Goal: Task Accomplishment & Management: Manage account settings

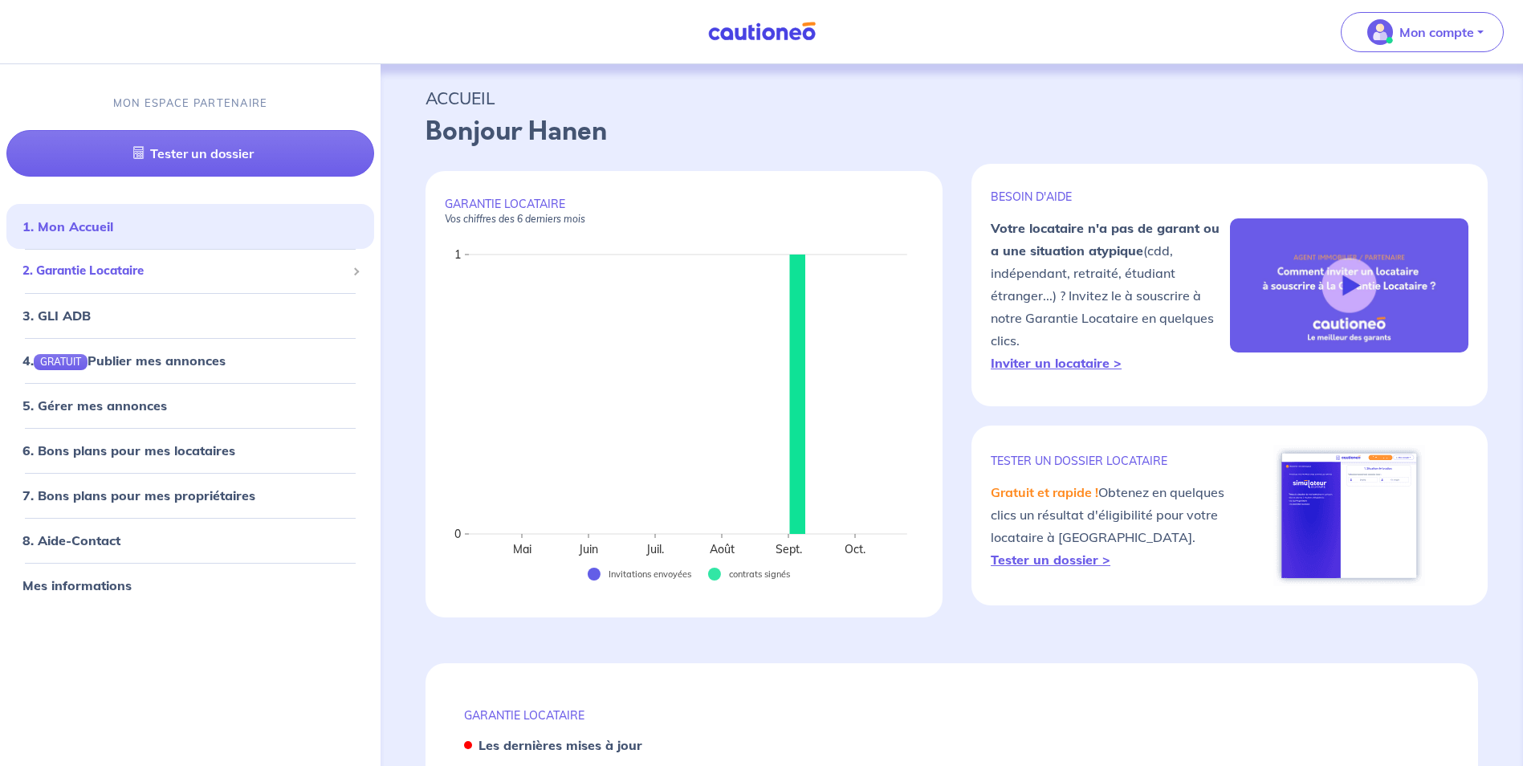
click at [108, 275] on span "2. Garantie Locataire" at bounding box center [184, 272] width 324 height 18
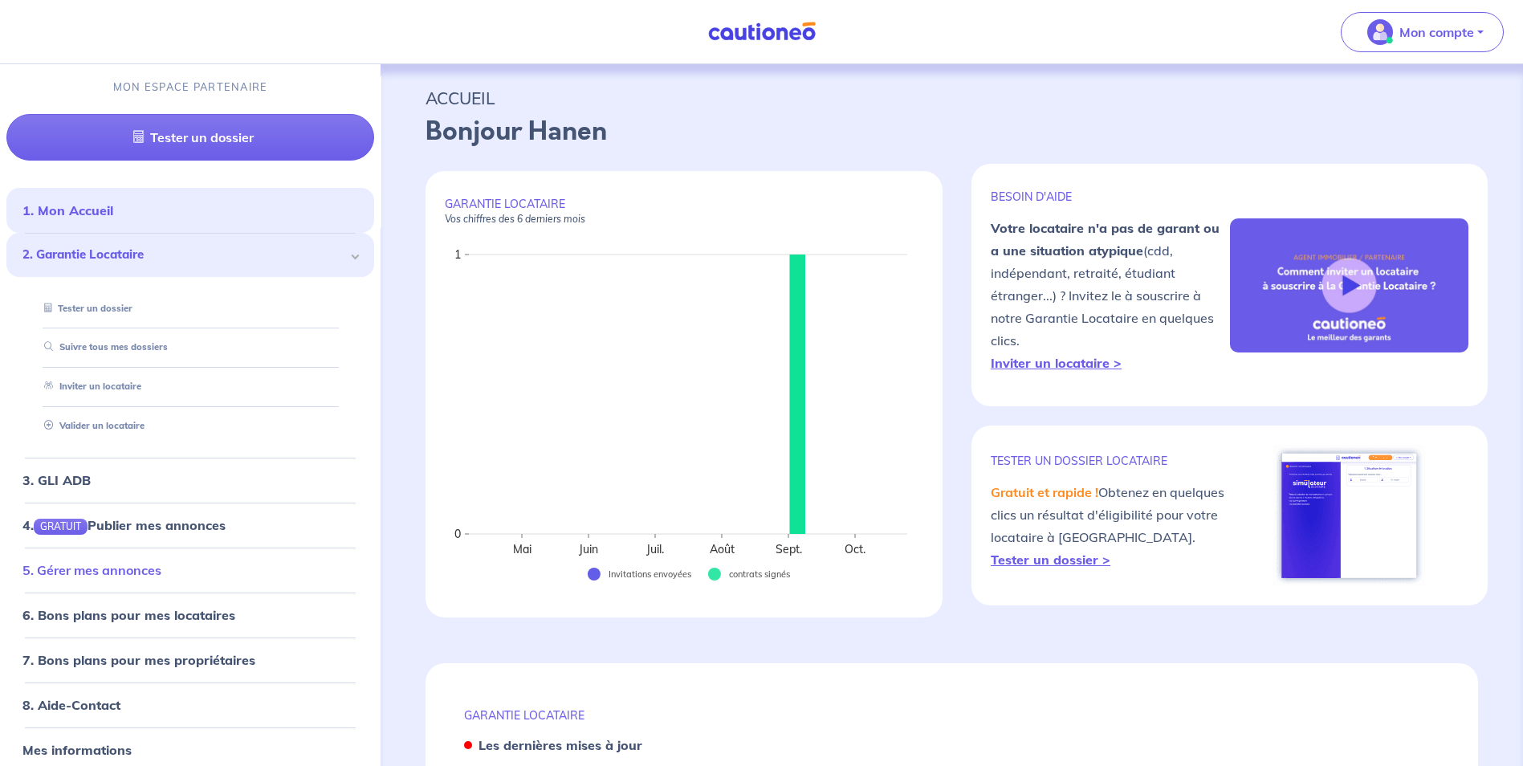
scroll to position [31, 0]
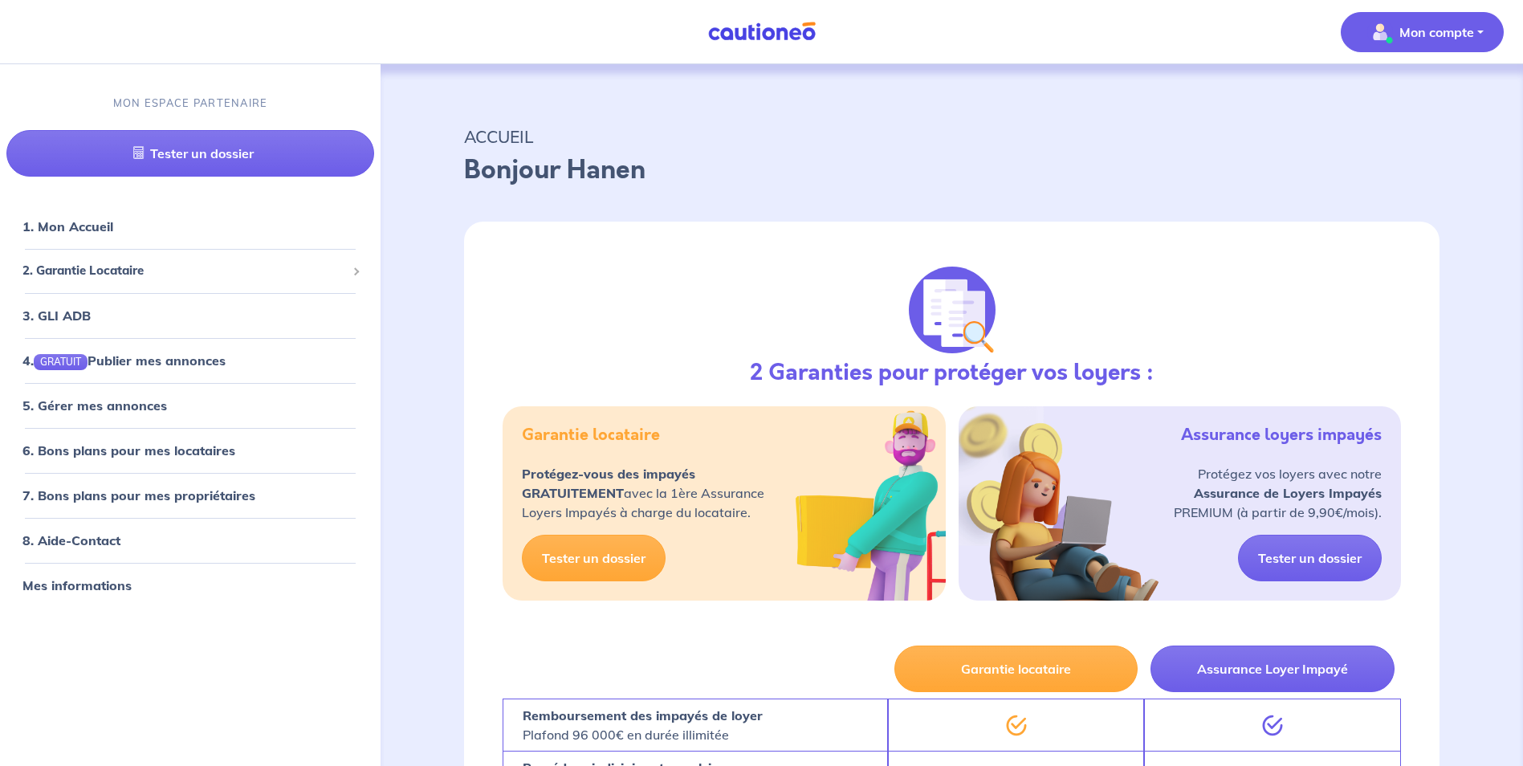
click at [1422, 36] on p "Mon compte" at bounding box center [1436, 31] width 75 height 19
click at [1403, 103] on link "Mes informations" at bounding box center [1406, 100] width 129 height 26
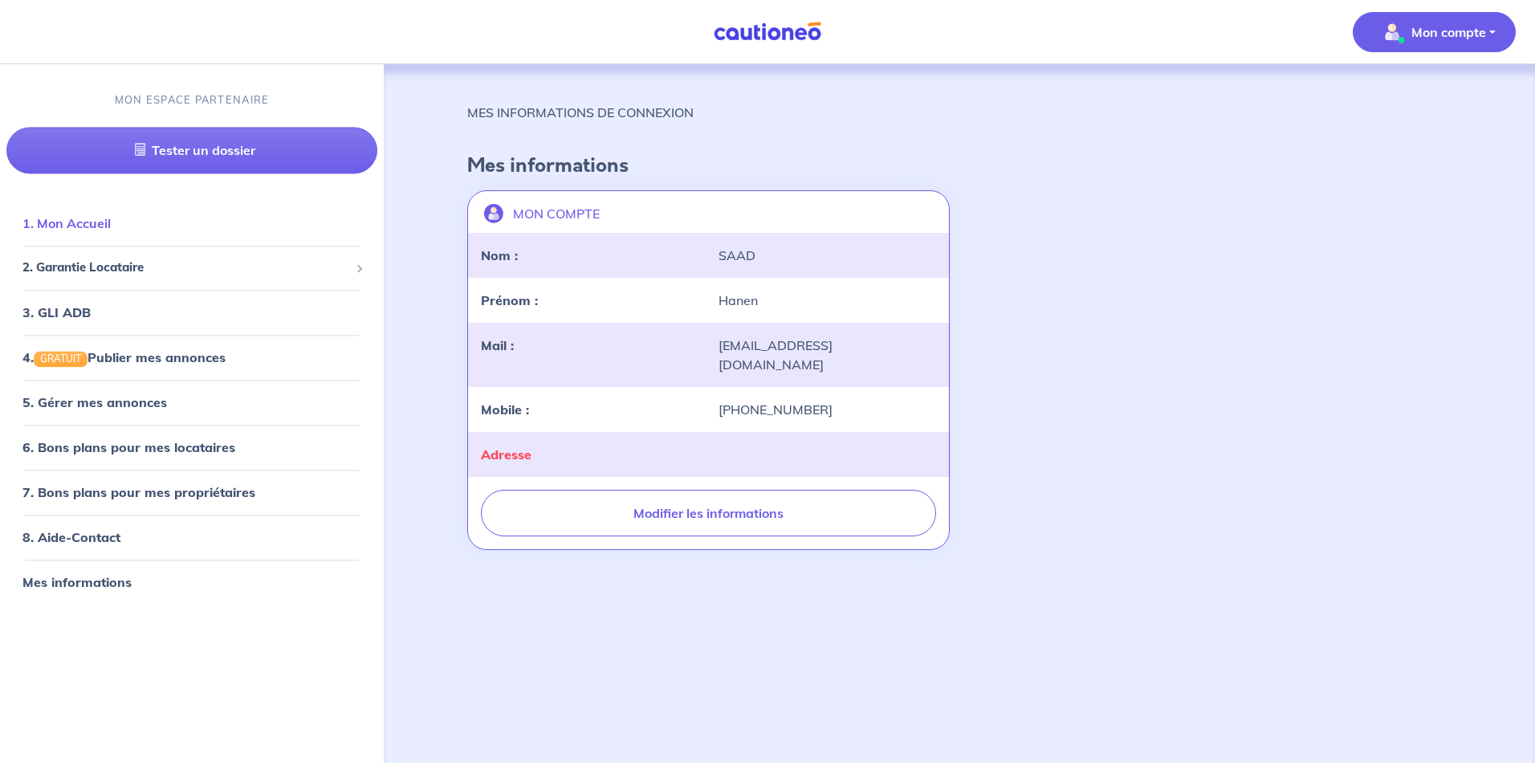
click at [82, 223] on link "1. Mon Accueil" at bounding box center [66, 224] width 88 height 16
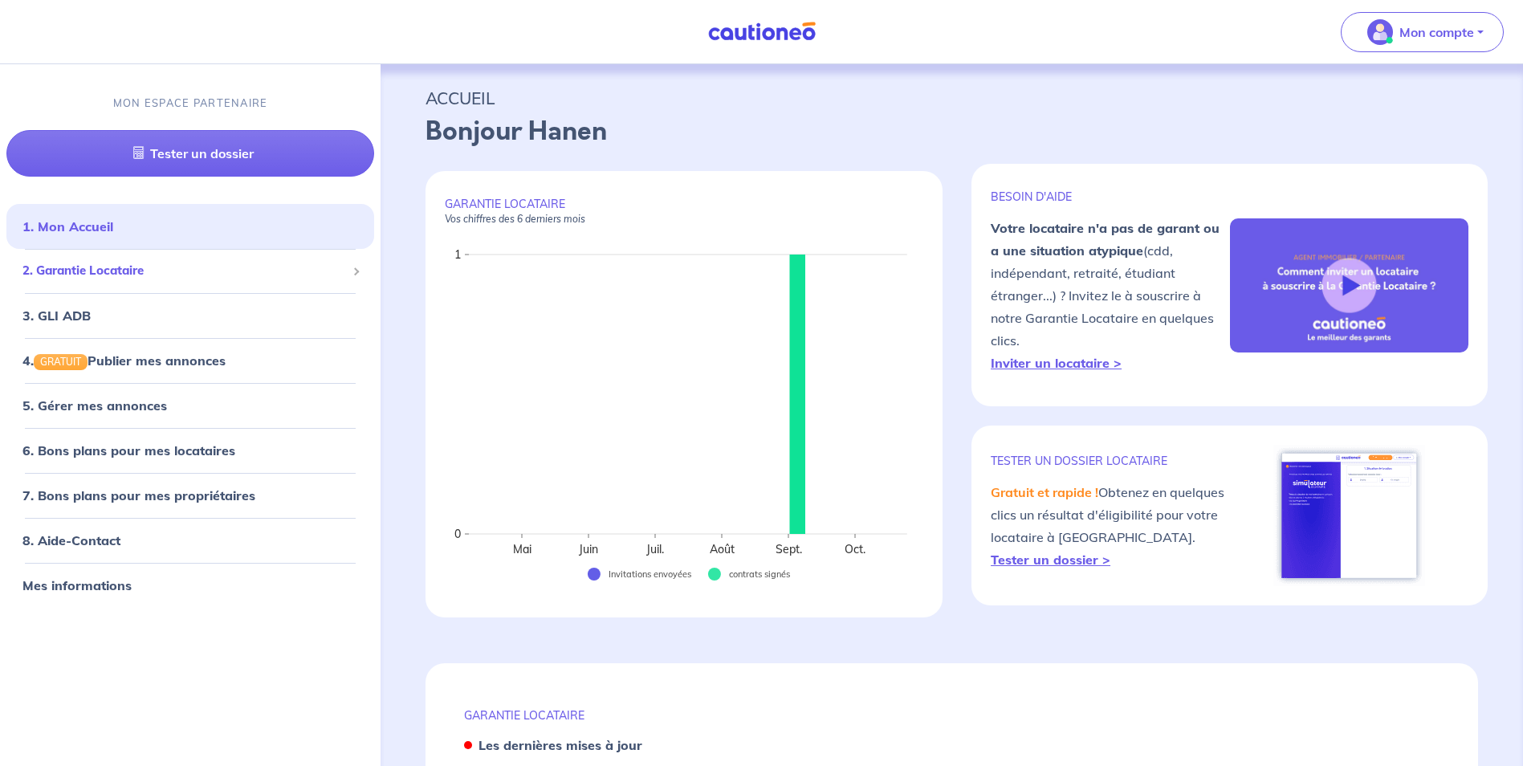
click at [126, 280] on div "2. Garantie Locataire" at bounding box center [190, 271] width 368 height 31
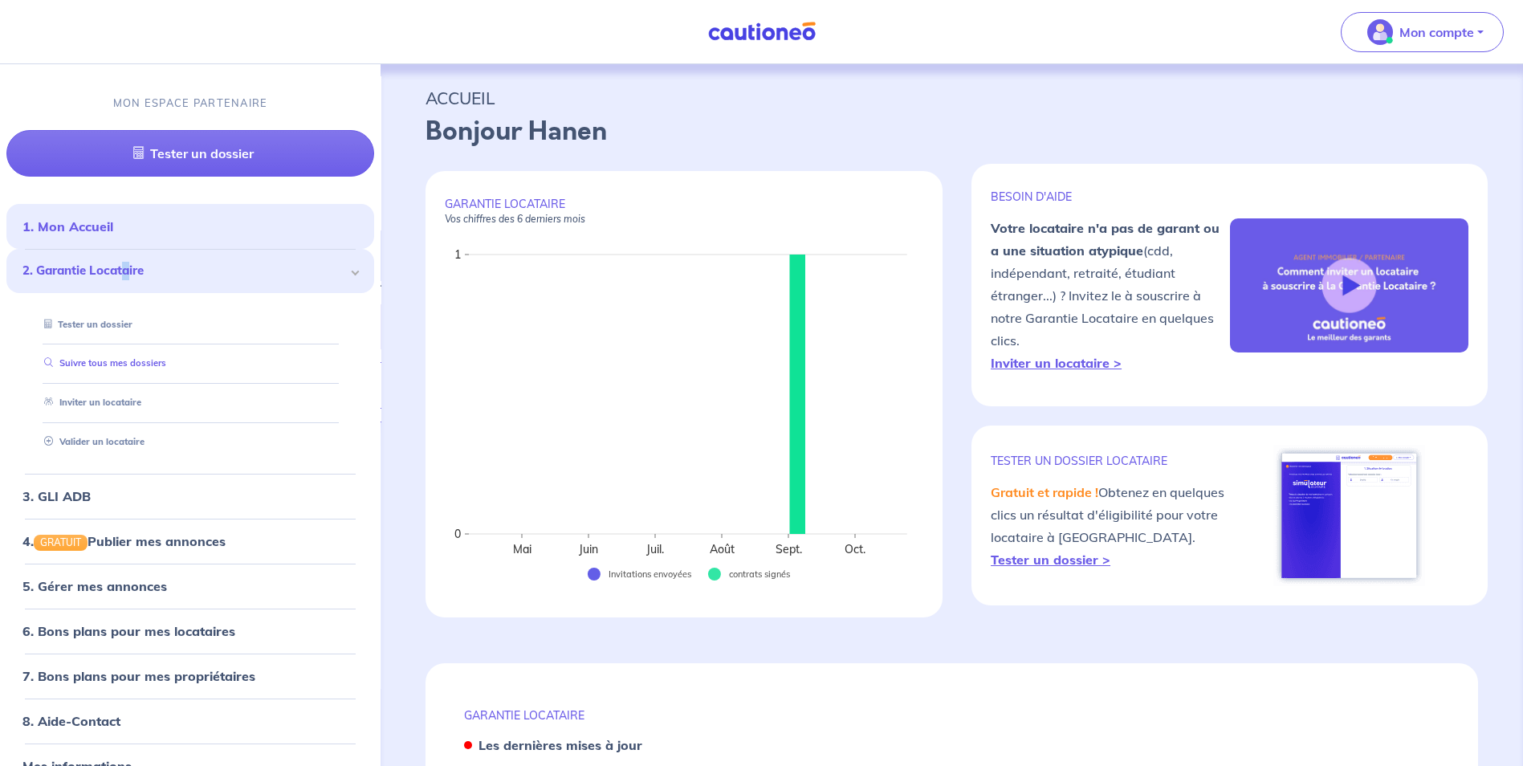
drag, startPoint x: 126, startPoint y: 279, endPoint x: 154, endPoint y: 365, distance: 89.6
click at [154, 365] on link "Suivre tous mes dossiers" at bounding box center [102, 363] width 128 height 11
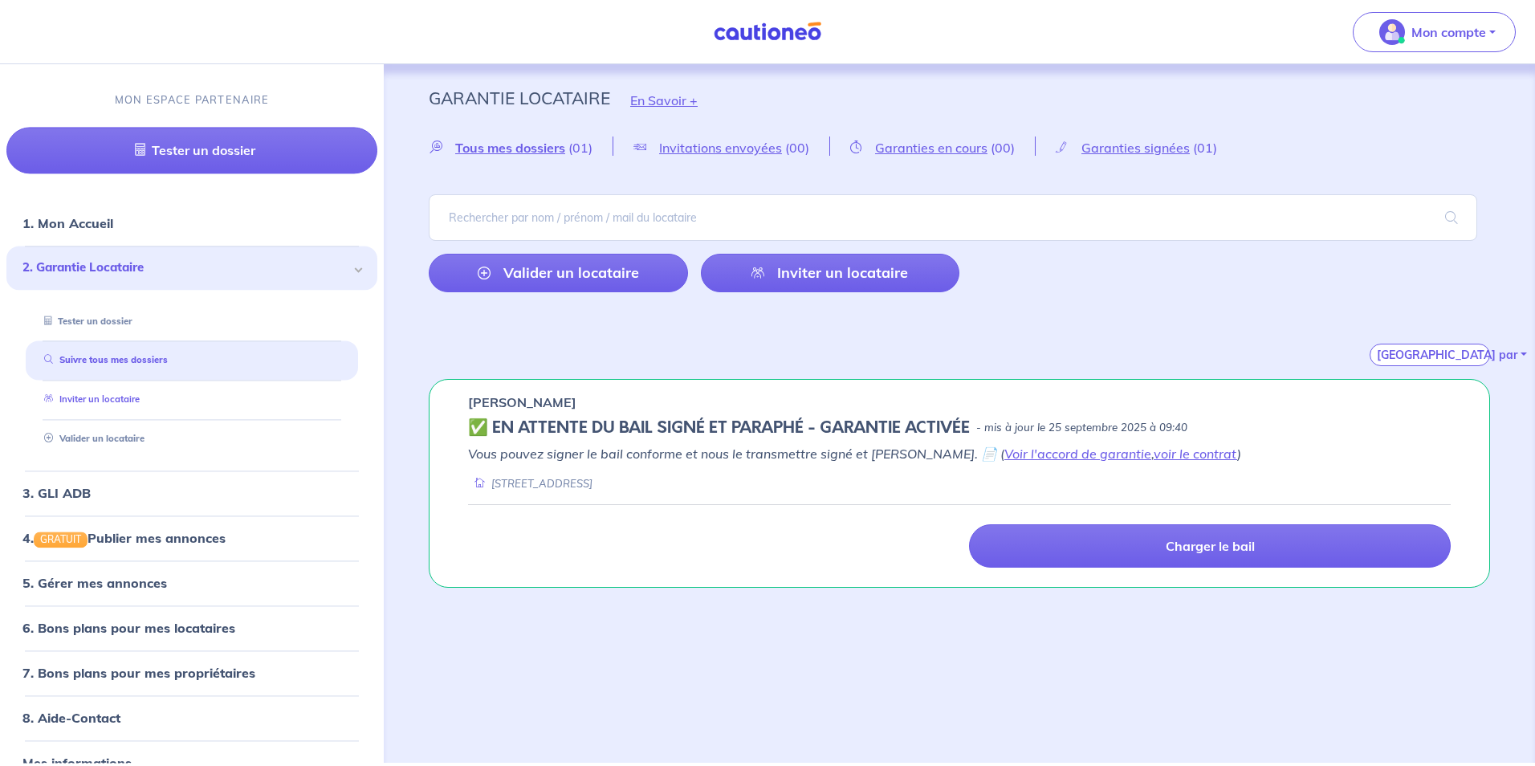
click at [113, 399] on link "Inviter un locataire" at bounding box center [89, 399] width 102 height 11
select select "FR"
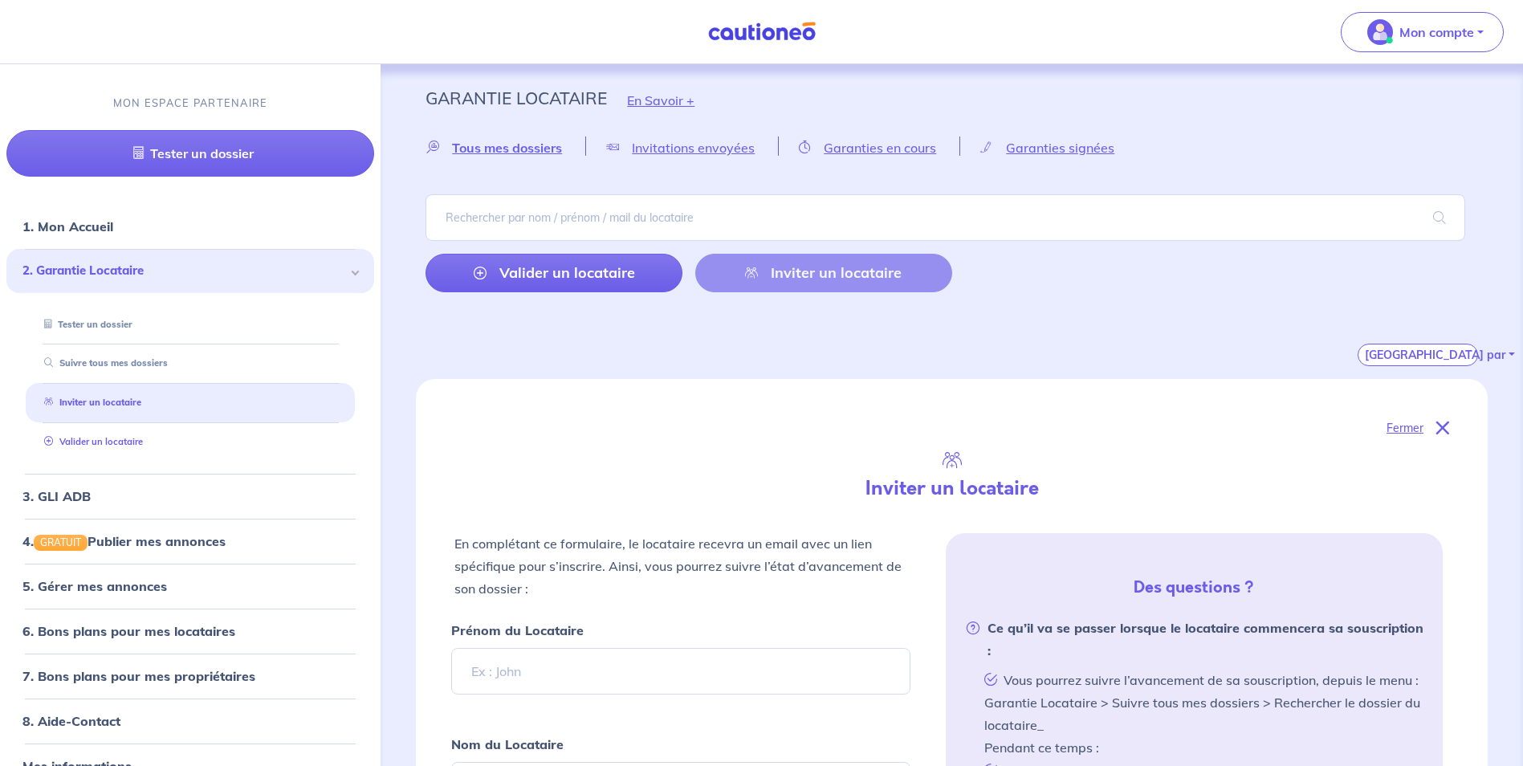
click at [128, 438] on link "Valider un locataire" at bounding box center [90, 441] width 105 height 11
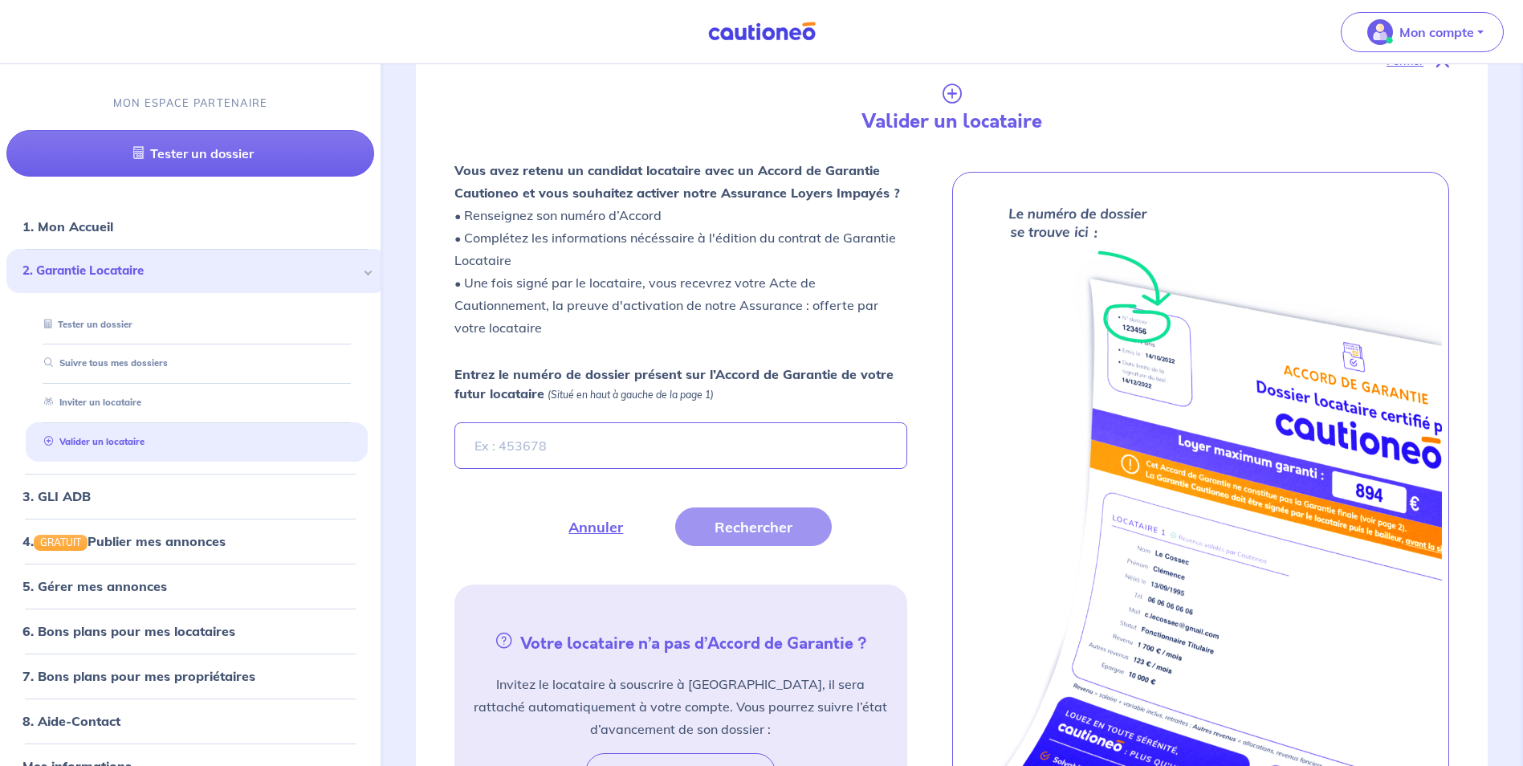
scroll to position [430, 0]
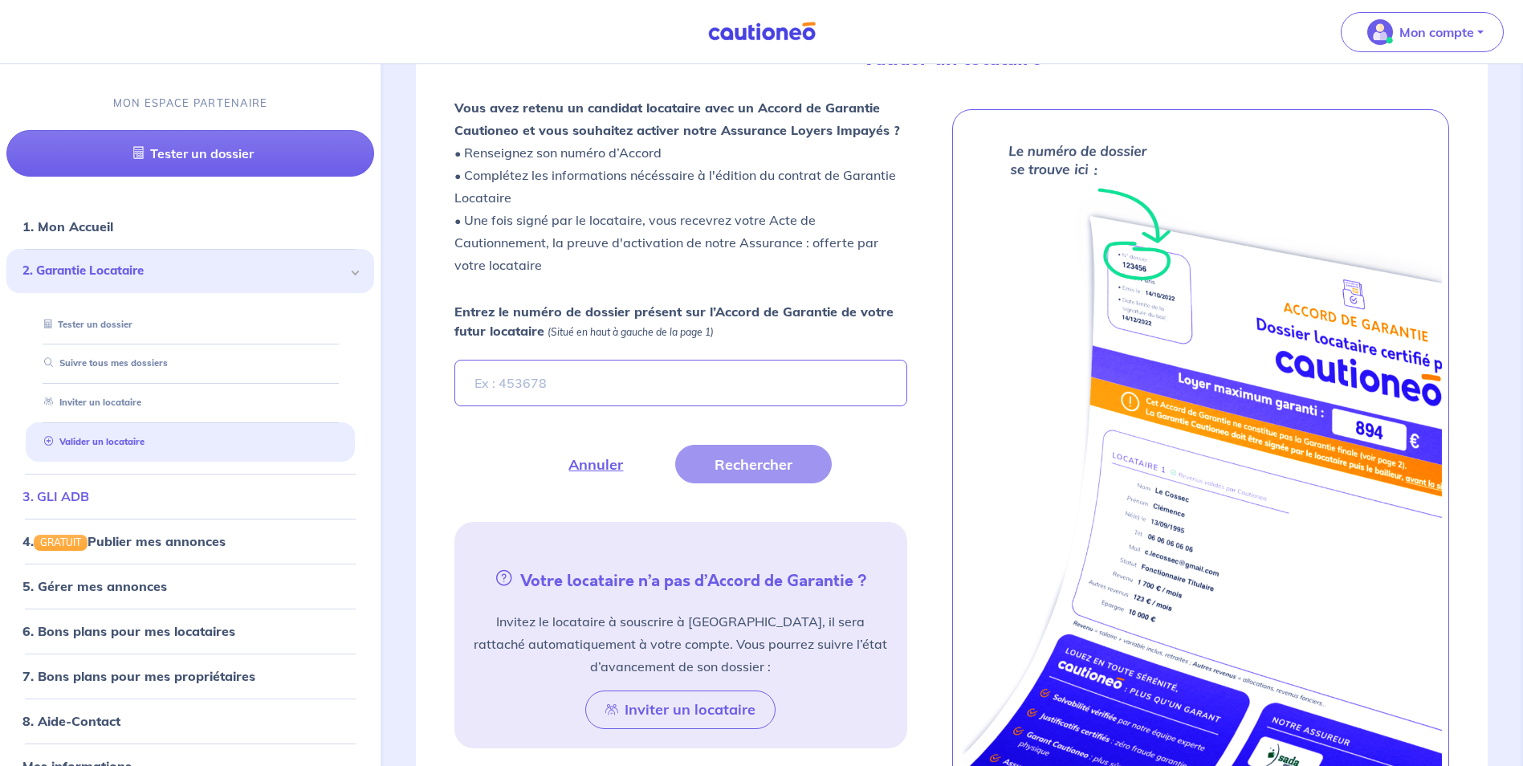
click at [73, 495] on link "3. GLI ADB" at bounding box center [55, 496] width 67 height 16
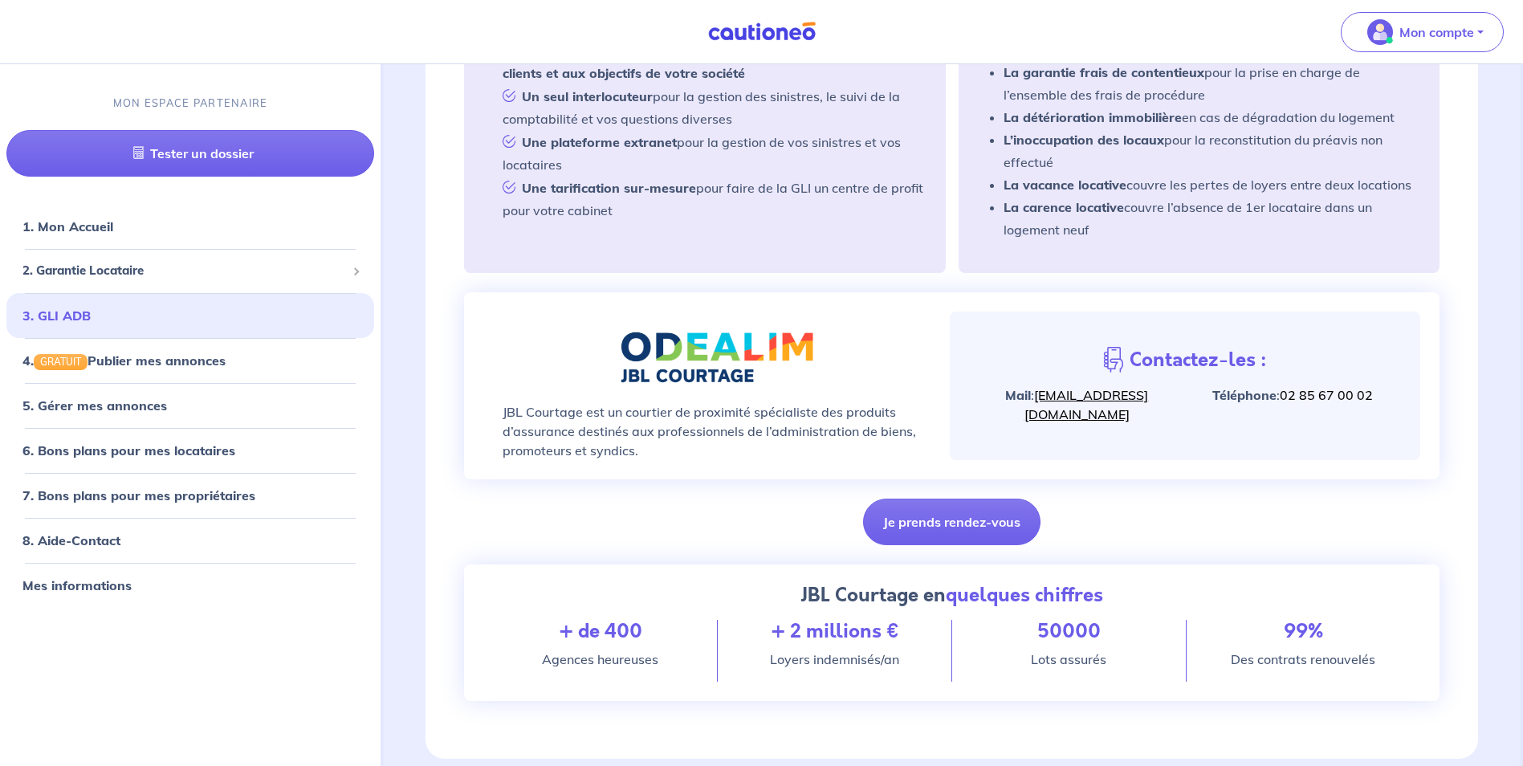
scroll to position [446, 0]
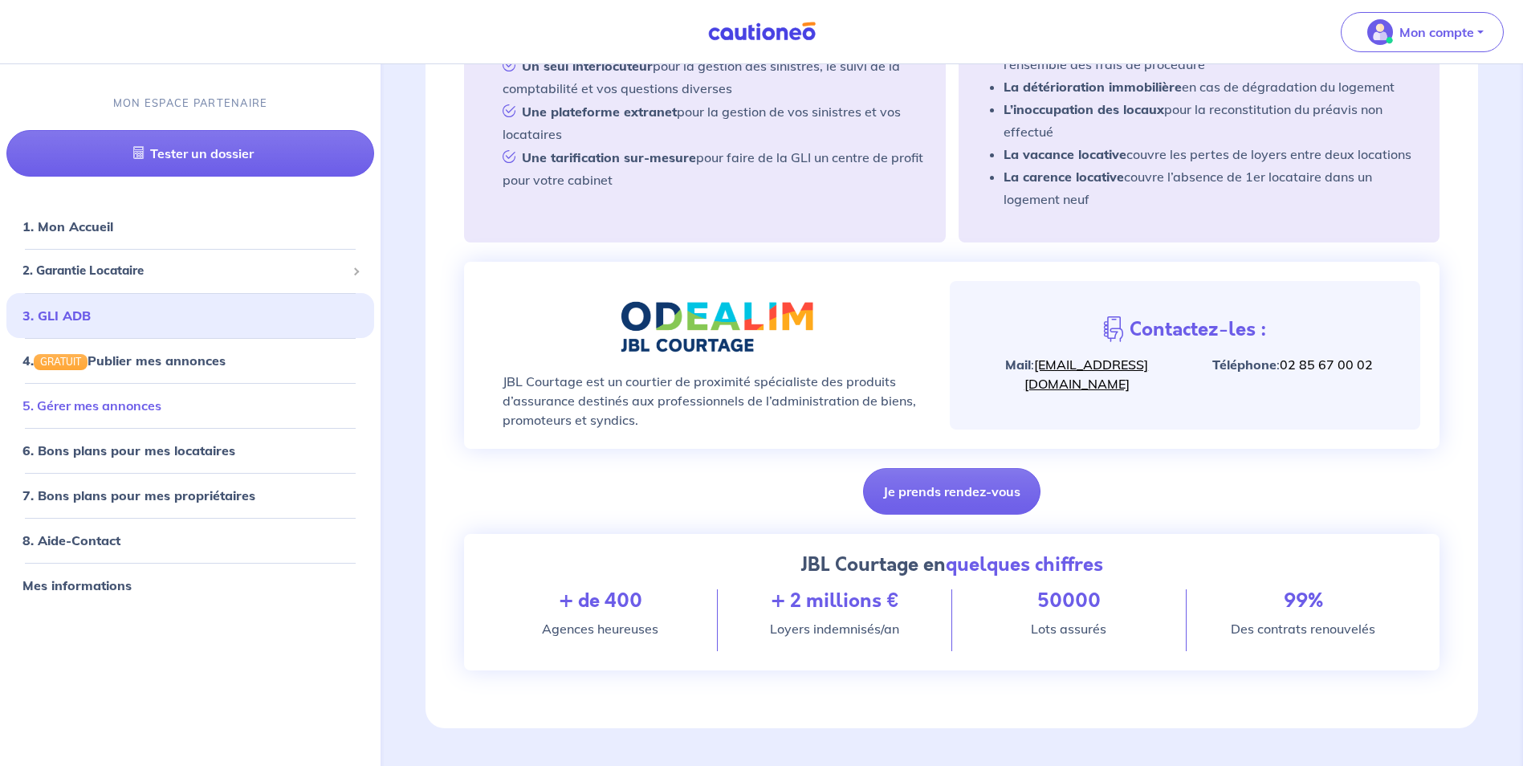
click at [120, 397] on link "5. Gérer mes annonces" at bounding box center [91, 405] width 139 height 16
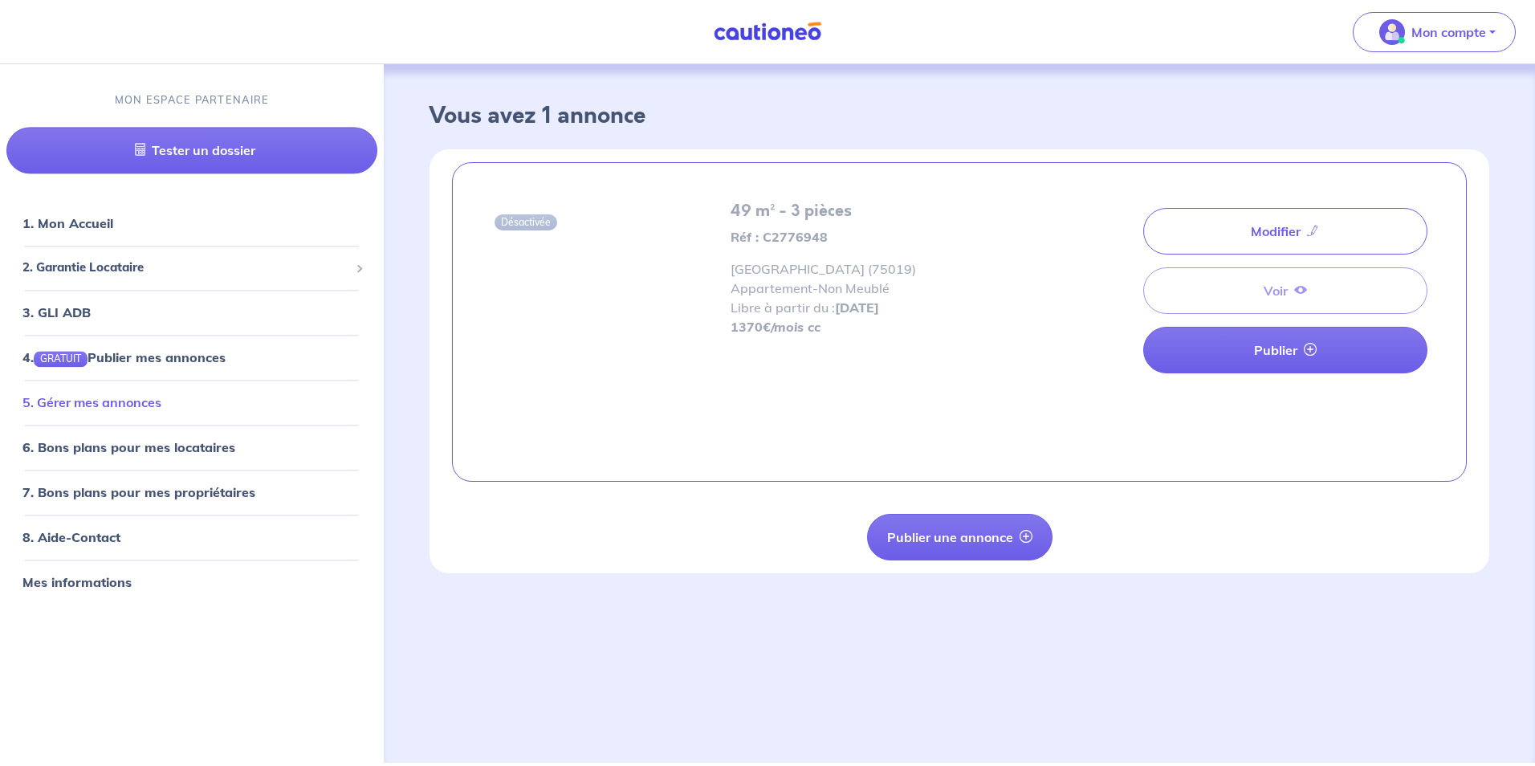
click at [126, 410] on link "5. Gérer mes annonces" at bounding box center [91, 402] width 139 height 16
click at [157, 439] on link "6. Bons plans pour mes locataires" at bounding box center [124, 447] width 204 height 16
click at [65, 265] on span "2. Garantie Locataire" at bounding box center [185, 268] width 327 height 18
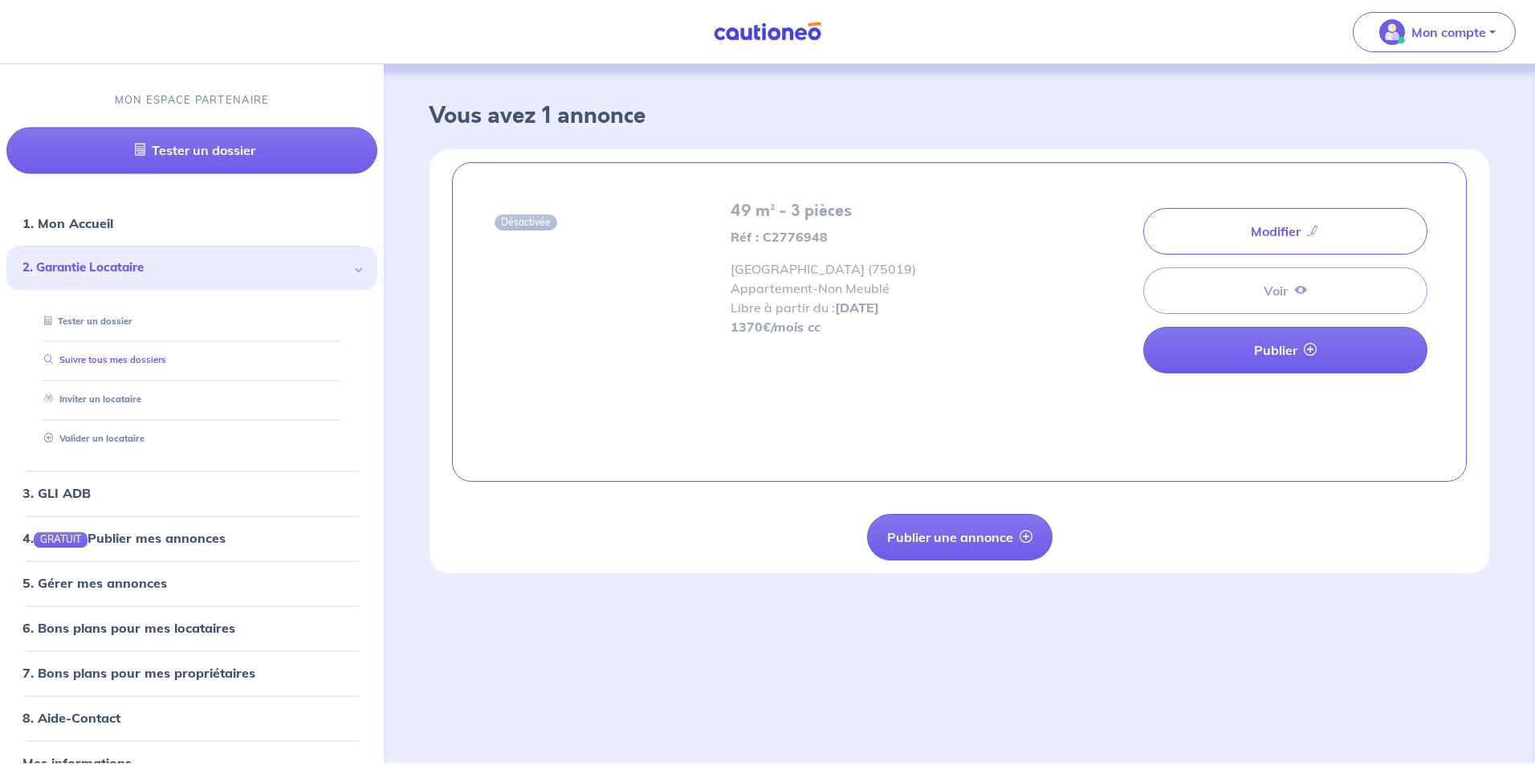
click at [153, 361] on link "Suivre tous mes dossiers" at bounding box center [102, 360] width 128 height 11
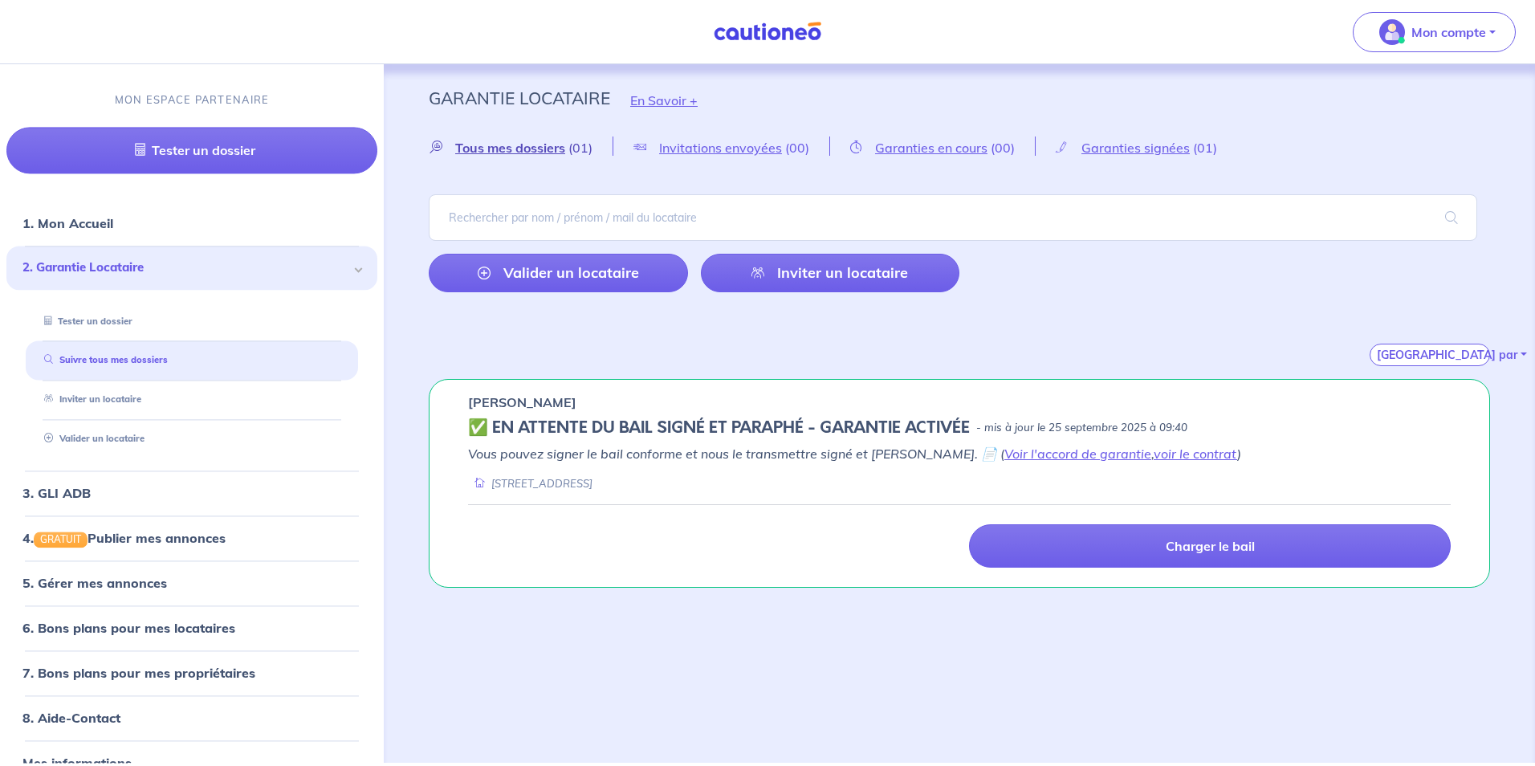
click at [521, 145] on span "Tous mes dossiers" at bounding box center [510, 148] width 110 height 16
click at [711, 450] on em "Vous pouvez signer le bail conforme et nous le transmettre signé et paraphé. 📄 …" at bounding box center [854, 454] width 773 height 16
click at [1033, 454] on link "Voir l'accord de garantie" at bounding box center [1077, 454] width 147 height 16
